Goal: Task Accomplishment & Management: Use online tool/utility

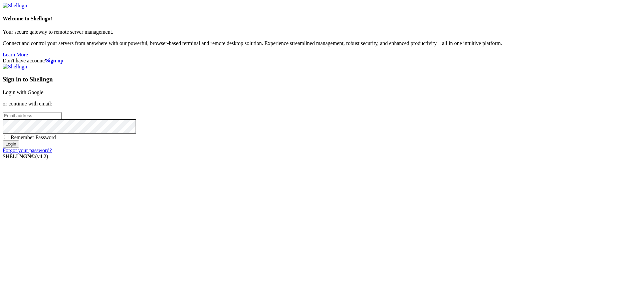
click at [421, 121] on div "Sign in to Shellngn Login with Google or continue with email: Remember Password…" at bounding box center [321, 109] width 636 height 90
click at [43, 95] on link "Login with Google" at bounding box center [23, 92] width 41 height 6
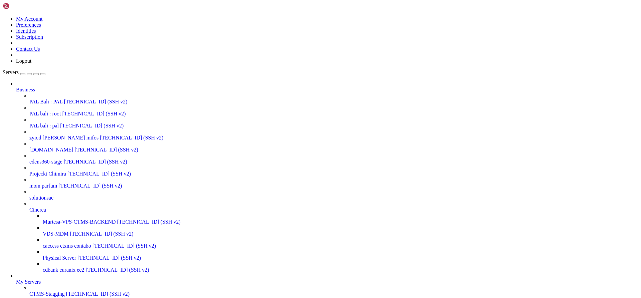
scroll to position [131, 0]
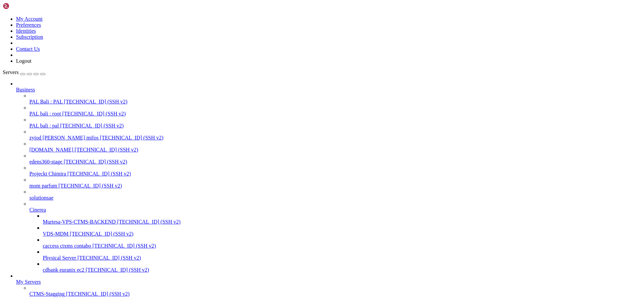
drag, startPoint x: 357, startPoint y: 115, endPoint x: 272, endPoint y: 84, distance: 89.9
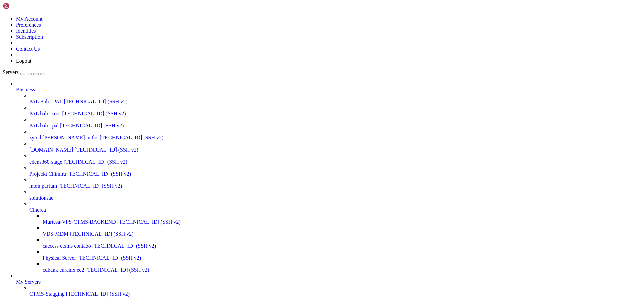
type input "/root"
drag, startPoint x: 95, startPoint y: 619, endPoint x: 73, endPoint y: 621, distance: 21.4
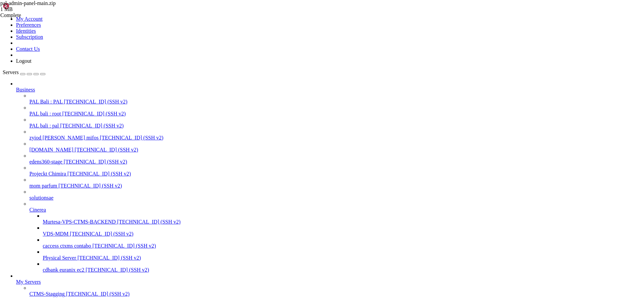
scroll to position [522, 0]
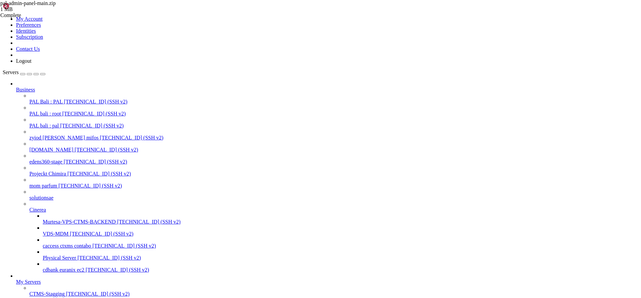
scroll to position [505, 0]
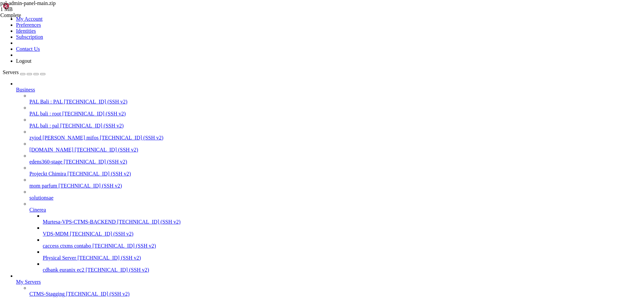
scroll to position [610, 0]
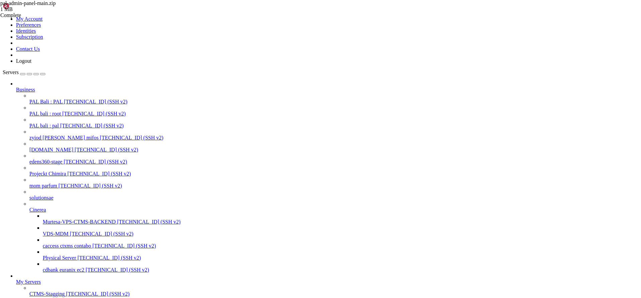
scroll to position [3048, 0]
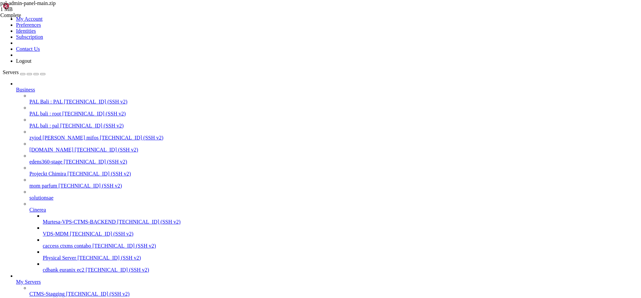
scroll to position [3353, 0]
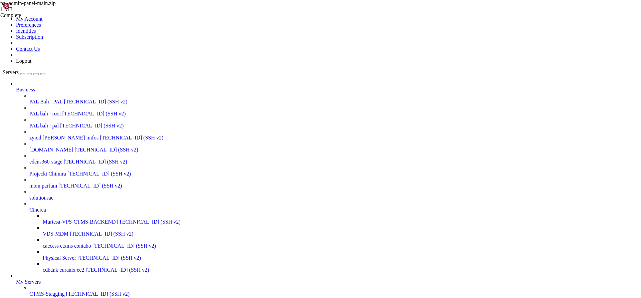
scroll to position [3858, 0]
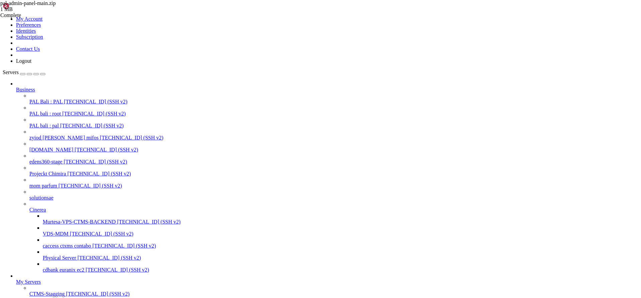
scroll to position [3908, 0]
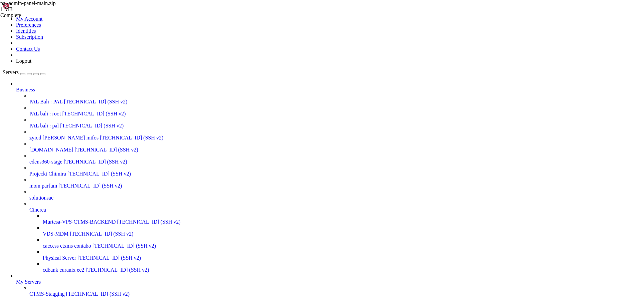
scroll to position [4136, 0]
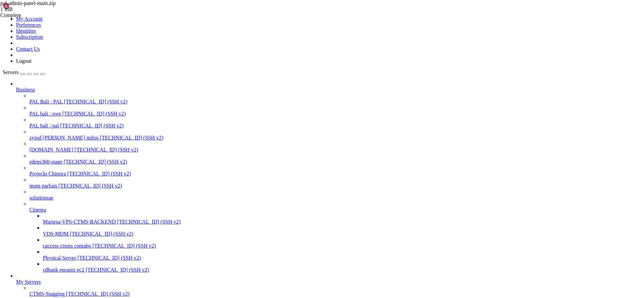
scroll to position [4180, 0]
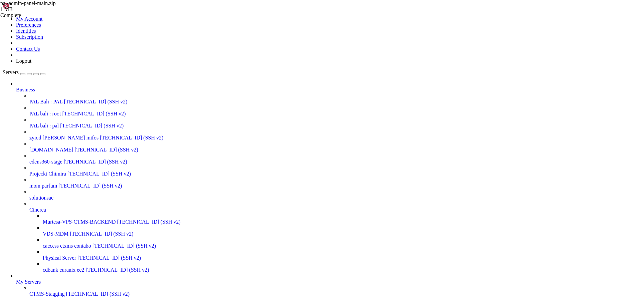
copy x-row "domain"
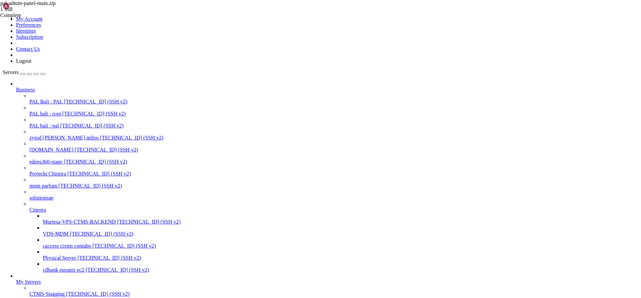
scroll to position [4380, 0]
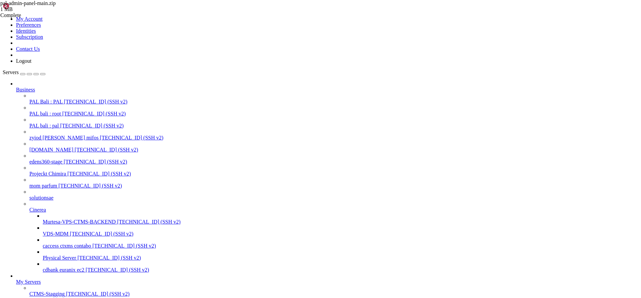
scroll to position [4558, 0]
